Goal: Task Accomplishment & Management: Use online tool/utility

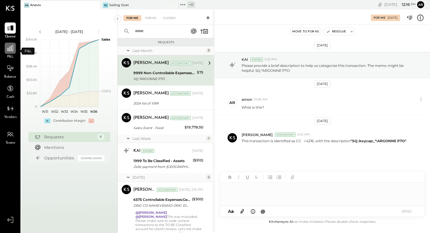
click at [10, 49] on icon at bounding box center [10, 48] width 8 height 8
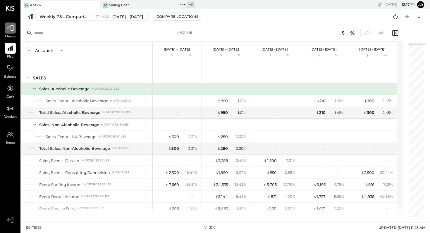
click at [12, 29] on icon at bounding box center [10, 28] width 8 height 8
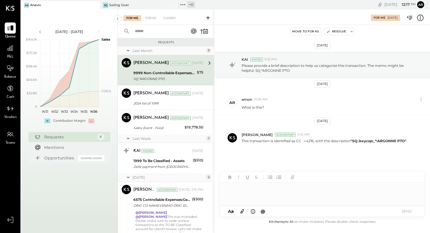
click at [232, 187] on div at bounding box center [322, 194] width 204 height 23
click at [207, 17] on icon at bounding box center [208, 18] width 6 height 6
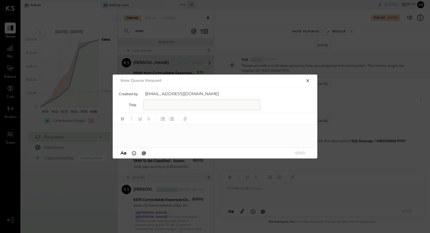
click at [192, 101] on input "text" at bounding box center [201, 105] width 117 height 11
type input "**********"
click at [164, 131] on div at bounding box center [215, 135] width 205 height 23
click at [297, 153] on button "SEND" at bounding box center [299, 153] width 23 height 8
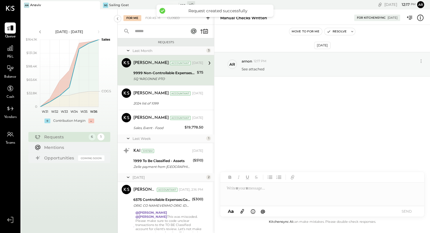
scroll to position [82, 0]
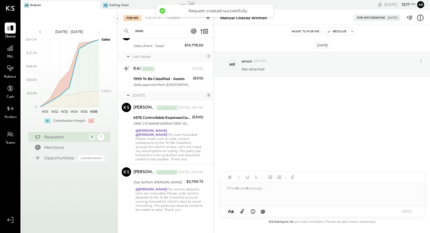
click at [243, 211] on icon at bounding box center [242, 211] width 6 height 7
click at [409, 210] on button "SEND" at bounding box center [406, 211] width 23 height 8
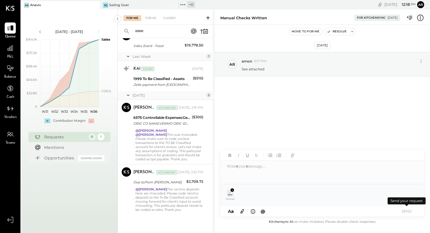
click at [405, 212] on button "SEND" at bounding box center [406, 211] width 23 height 8
click at [255, 197] on div "Manual written checks [DATE].pdf" at bounding box center [322, 195] width 194 height 13
click at [246, 167] on div at bounding box center [322, 172] width 204 height 23
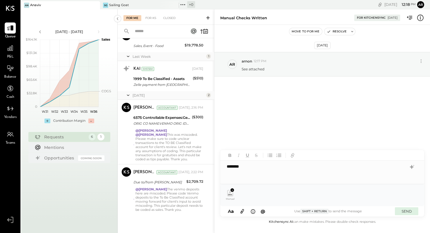
click at [405, 211] on button "SEND" at bounding box center [406, 211] width 23 height 8
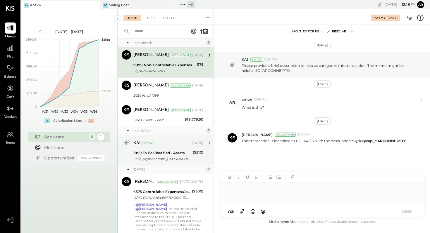
scroll to position [8, 0]
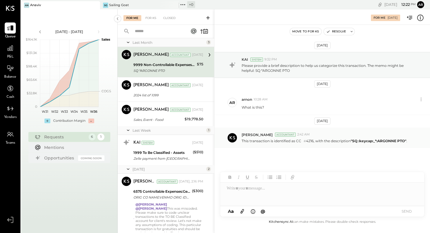
click at [366, 141] on strong ""SQ :keycap:_*:ARGONNE PTO"" at bounding box center [378, 141] width 56 height 4
click at [177, 63] on div "9999 Non-Controllable Expenses:Other Income and Expenses:To Be Classified" at bounding box center [164, 65] width 62 height 6
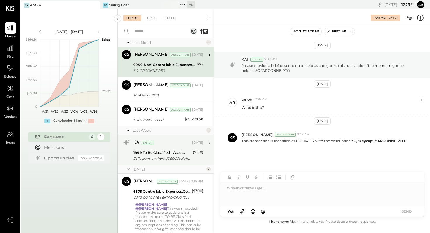
click at [207, 143] on icon at bounding box center [209, 143] width 8 height 8
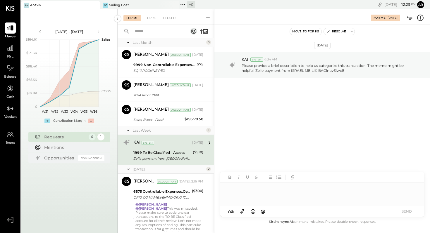
click at [260, 188] on div at bounding box center [322, 194] width 204 height 23
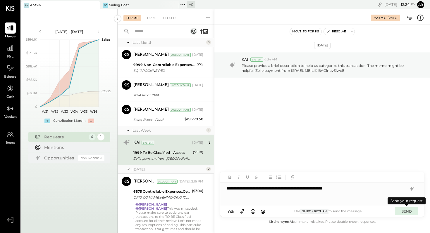
click at [406, 210] on button "SEND" at bounding box center [406, 211] width 23 height 8
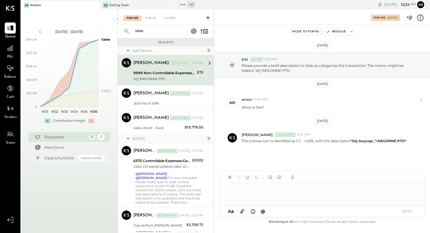
click at [175, 69] on div "[PERSON_NAME] Accountant [DATE] 9999 Non-Controllable Expenses:Other Income and…" at bounding box center [168, 70] width 70 height 24
click at [207, 63] on icon at bounding box center [209, 63] width 8 height 8
click at [209, 63] on icon at bounding box center [209, 63] width 8 height 8
click at [329, 69] on p "Please provide a brief description to help us categorize this transaction. The …" at bounding box center [328, 68] width 174 height 10
click at [207, 64] on icon at bounding box center [209, 63] width 8 height 8
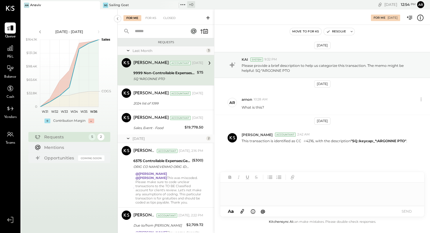
click at [253, 190] on div at bounding box center [322, 194] width 204 height 23
click at [264, 190] on div "**********" at bounding box center [322, 194] width 204 height 23
click at [406, 211] on button "SEND" at bounding box center [406, 211] width 23 height 8
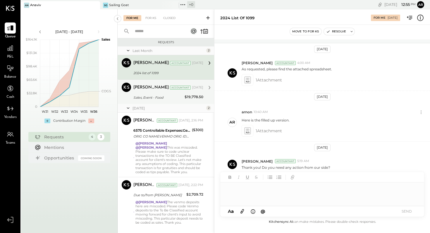
click at [168, 90] on div "[PERSON_NAME] Accountant" at bounding box center [162, 88] width 58 height 6
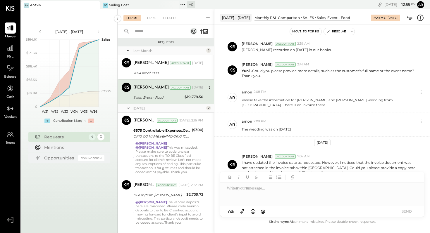
click at [258, 186] on div at bounding box center [322, 194] width 204 height 23
click at [405, 211] on button "SEND" at bounding box center [406, 211] width 23 height 8
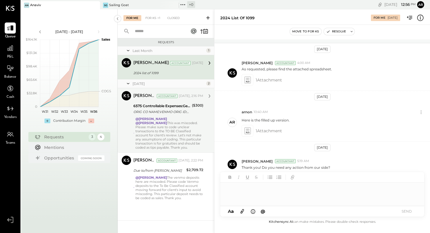
scroll to position [38, 0]
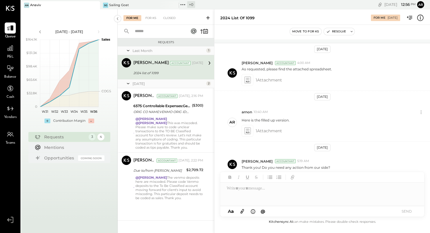
click at [161, 70] on div "2024 list of 1099" at bounding box center [167, 73] width 68 height 7
click at [209, 62] on icon at bounding box center [209, 63] width 2 height 4
click at [91, 139] on div "3" at bounding box center [92, 137] width 8 height 8
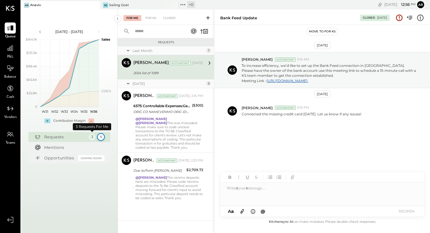
click at [102, 136] on div "4" at bounding box center [101, 137] width 8 height 8
